Goal: Information Seeking & Learning: Compare options

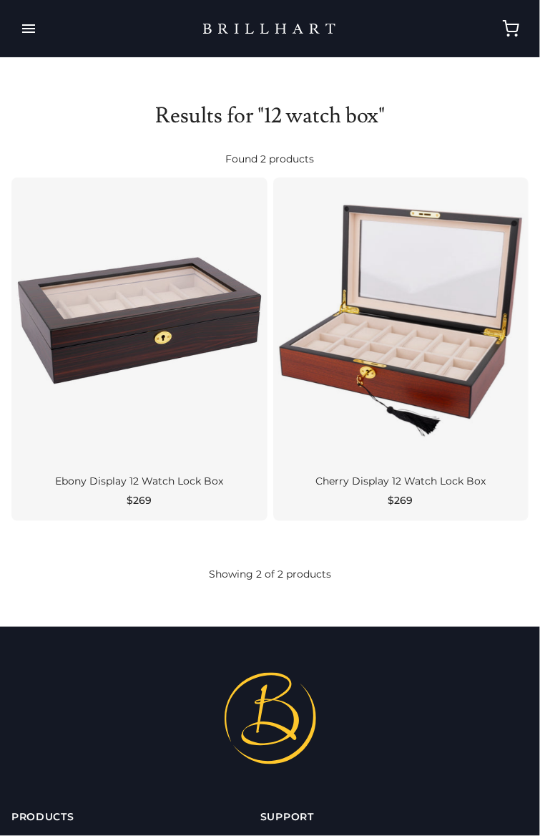
click at [178, 399] on div at bounding box center [139, 320] width 256 height 286
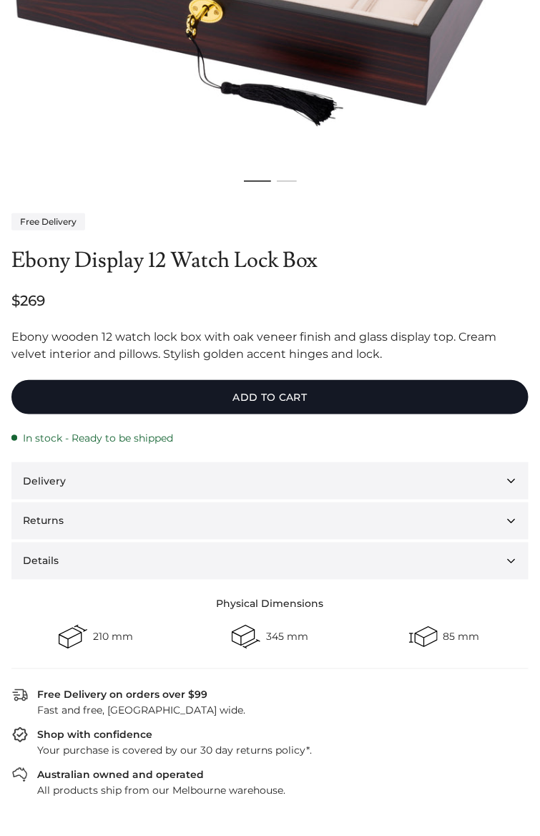
scroll to position [437, 0]
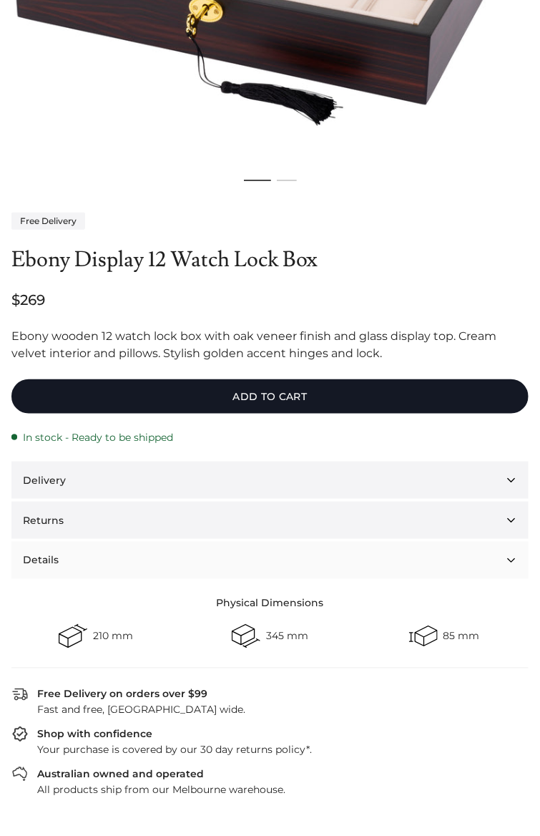
click at [528, 577] on button "Details" at bounding box center [269, 560] width 517 height 37
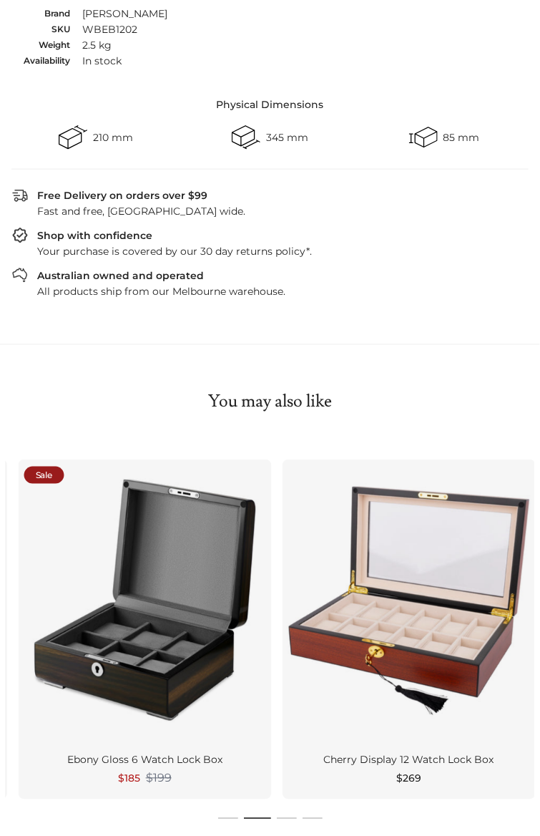
scroll to position [1023, 0]
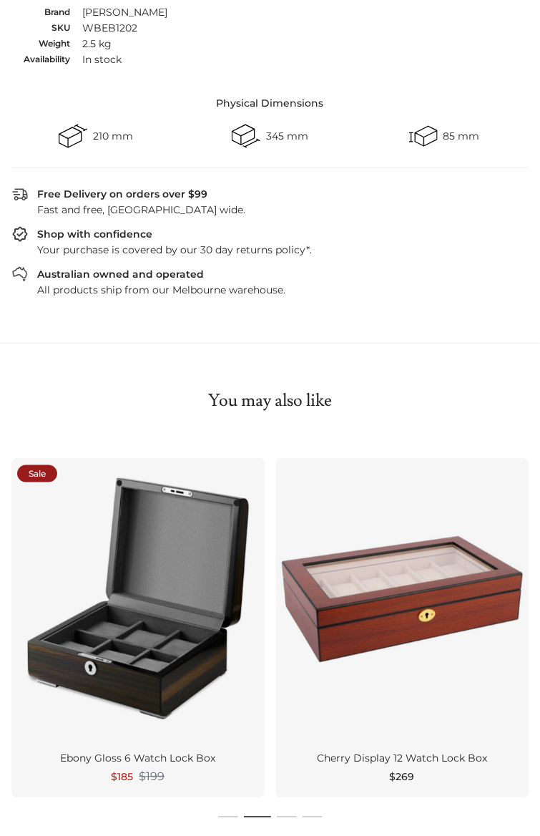
click at [508, 725] on div at bounding box center [402, 599] width 253 height 283
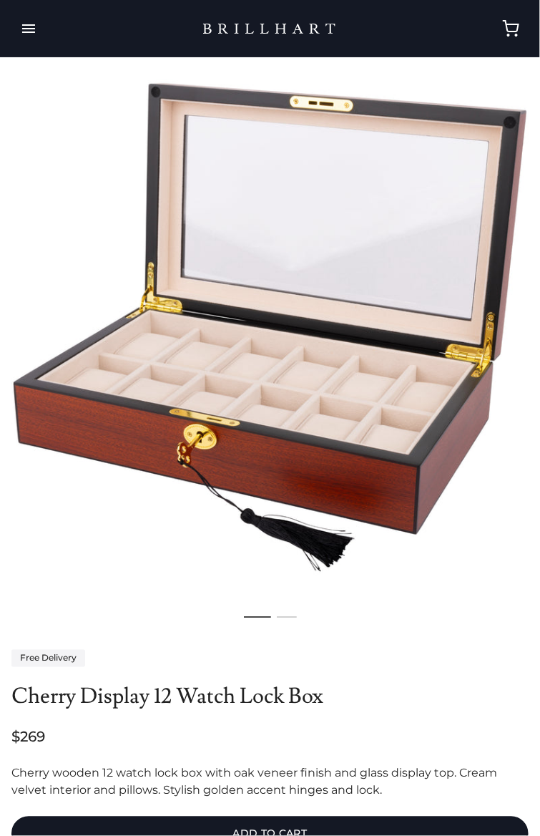
click at [330, 625] on ol at bounding box center [270, 618] width 540 height 16
click at [314, 613] on ol at bounding box center [270, 618] width 540 height 16
click at [293, 621] on li "Page dot 2" at bounding box center [287, 618] width 20 height 16
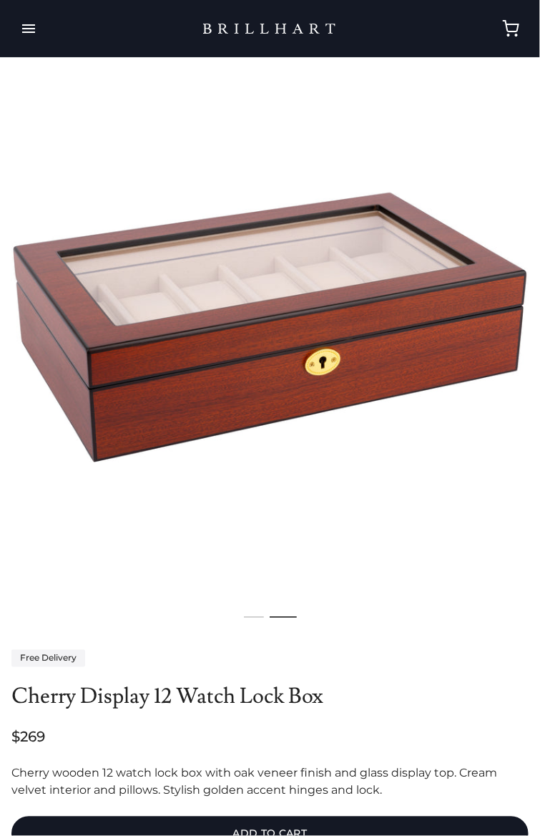
click at [258, 623] on li "Page dot 1" at bounding box center [254, 618] width 20 height 16
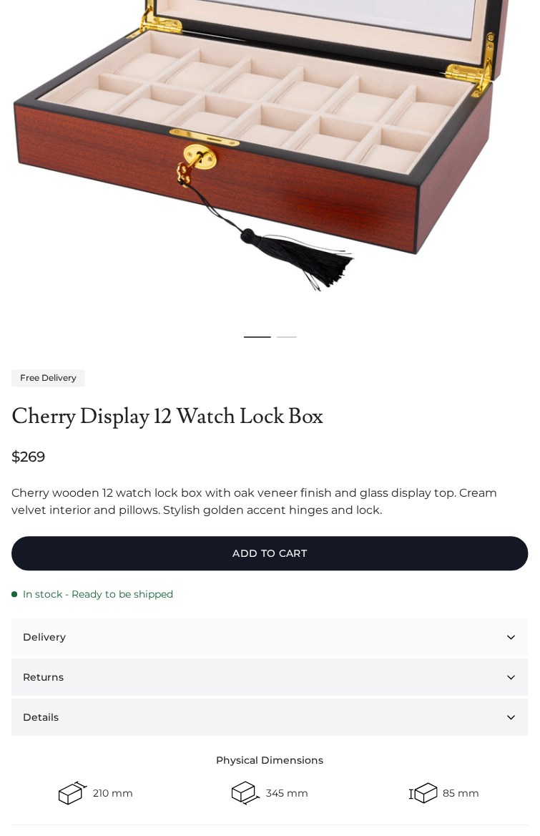
scroll to position [292, 0]
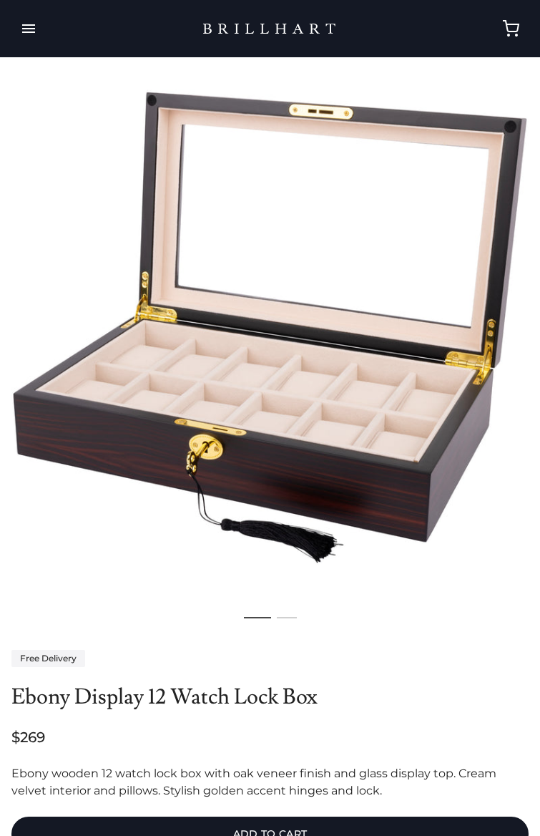
scroll to position [1023, 0]
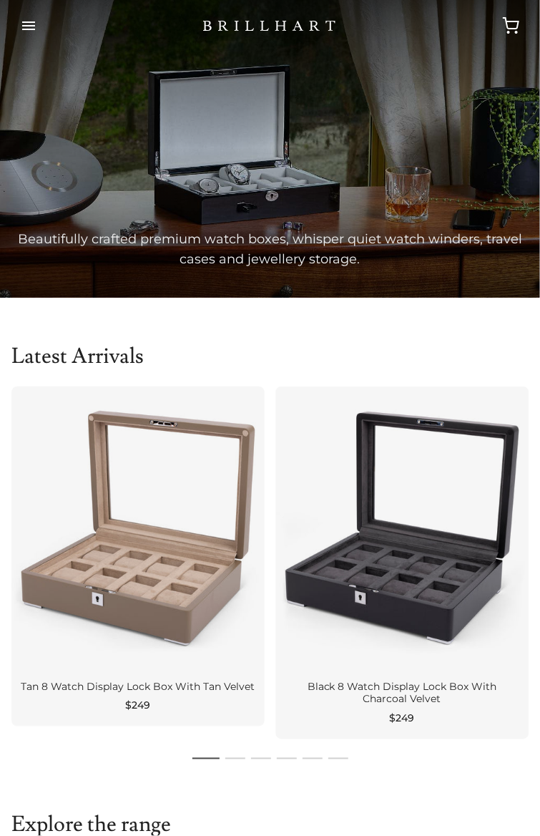
scroll to position [2, 0]
